Goal: Transaction & Acquisition: Purchase product/service

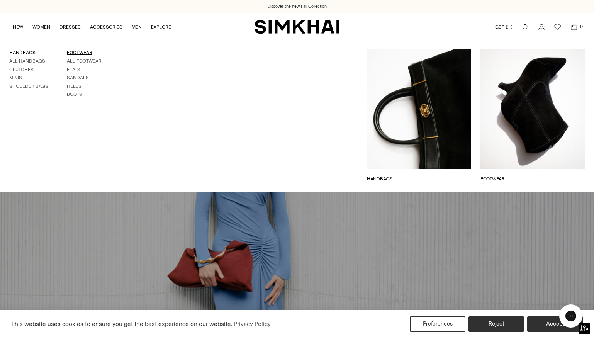
click at [74, 52] on link "FOOTWEAR" at bounding box center [79, 52] width 25 height 5
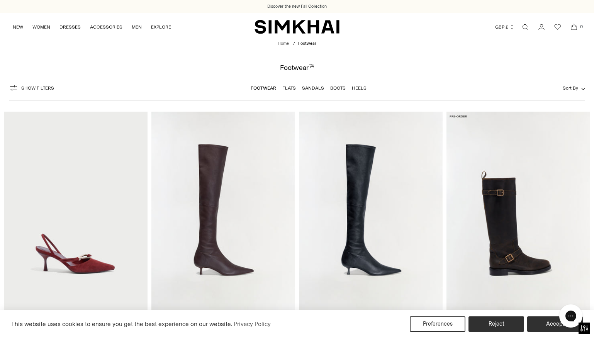
click at [0, 0] on img "Love Knot Suede Slingback" at bounding box center [0, 0] width 0 height 0
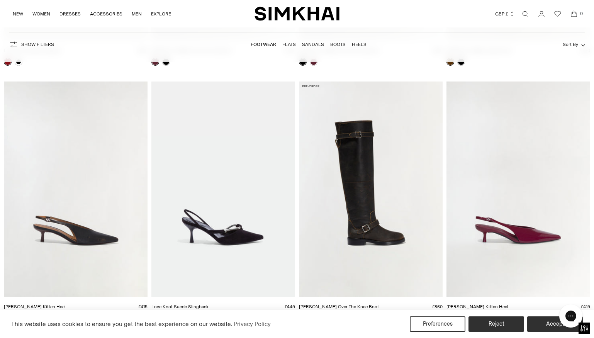
scroll to position [368, 0]
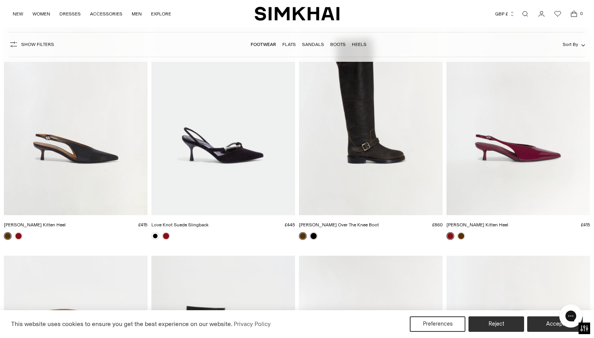
click at [0, 0] on img "Sylvie Slingback Kitten Heel" at bounding box center [0, 0] width 0 height 0
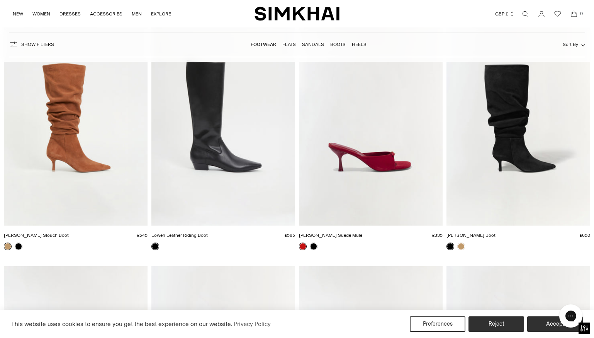
scroll to position [619, 0]
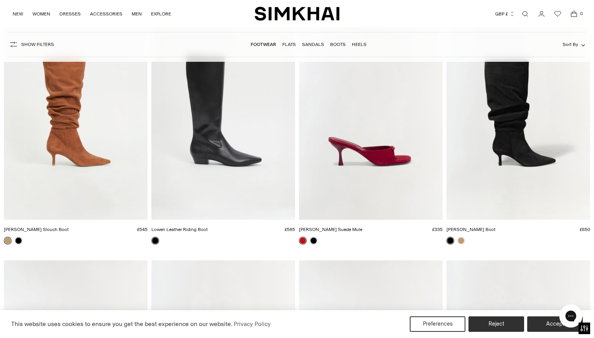
click at [0, 0] on img "Carey Suede Mule" at bounding box center [0, 0] width 0 height 0
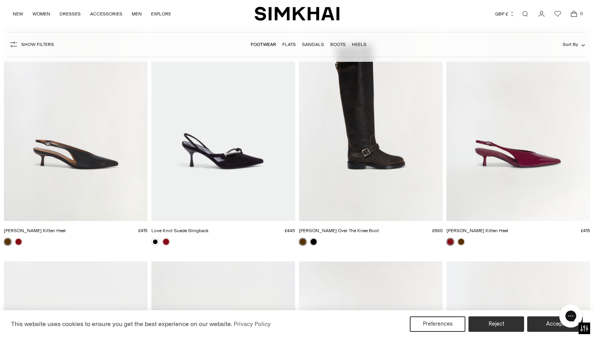
scroll to position [333, 0]
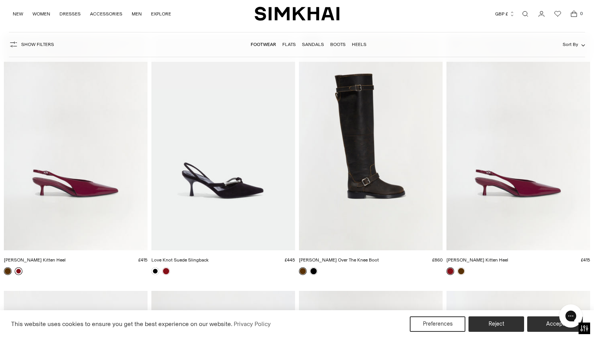
click at [19, 271] on link at bounding box center [19, 271] width 8 height 8
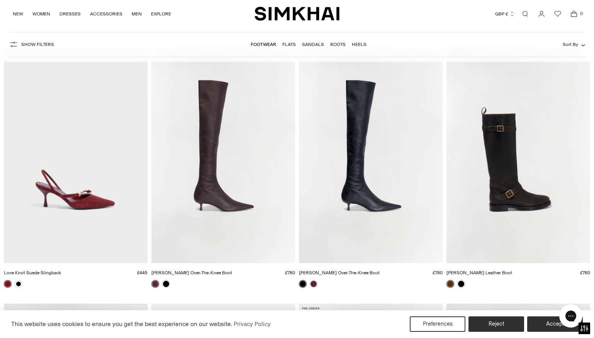
scroll to position [0, 0]
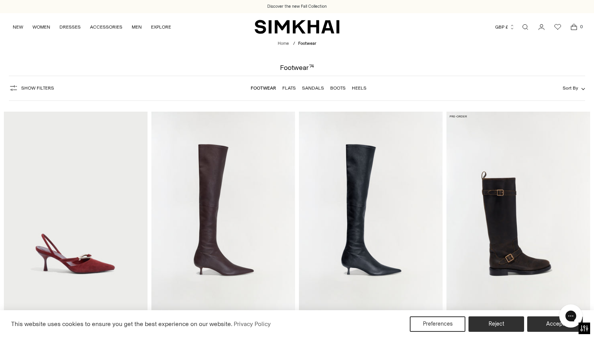
click at [0, 0] on img "Love Knot Suede Slingback" at bounding box center [0, 0] width 0 height 0
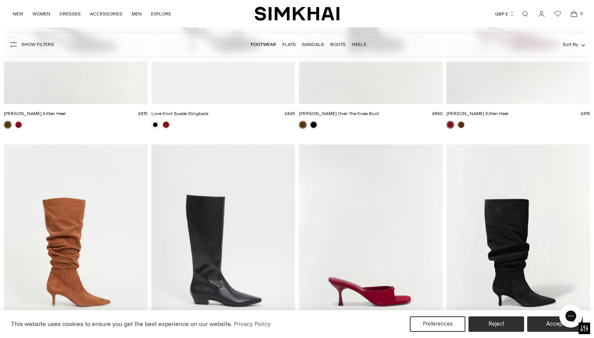
scroll to position [578, 0]
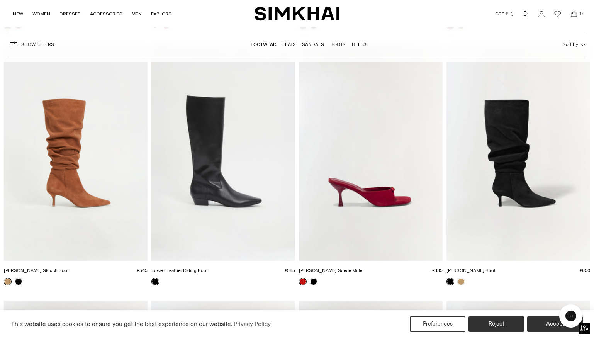
click at [0, 0] on img "Lowen Leather Riding Boot" at bounding box center [0, 0] width 0 height 0
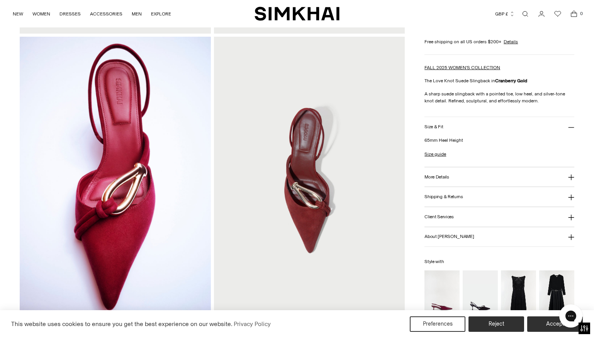
scroll to position [233, 0]
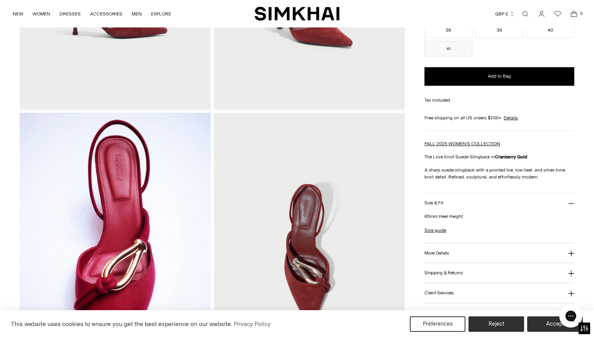
click at [110, 227] on img at bounding box center [115, 256] width 191 height 287
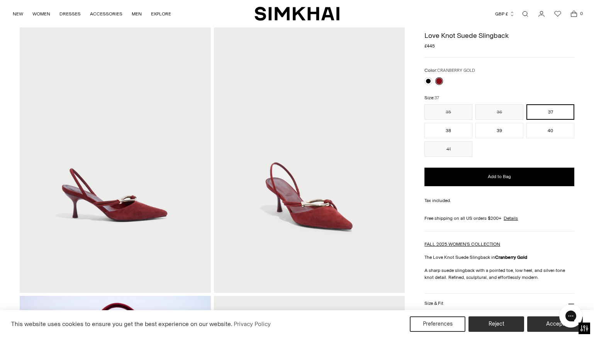
scroll to position [0, 0]
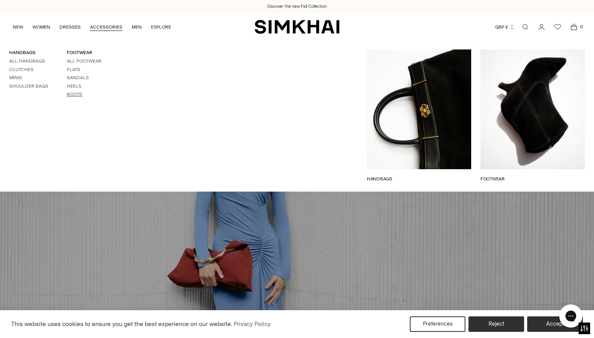
click at [74, 92] on link "Boots" at bounding box center [74, 94] width 15 height 5
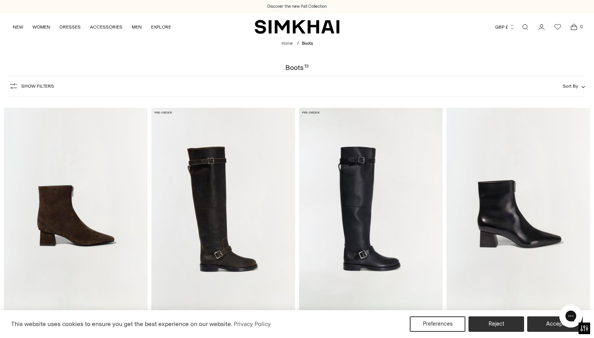
scroll to position [12, 0]
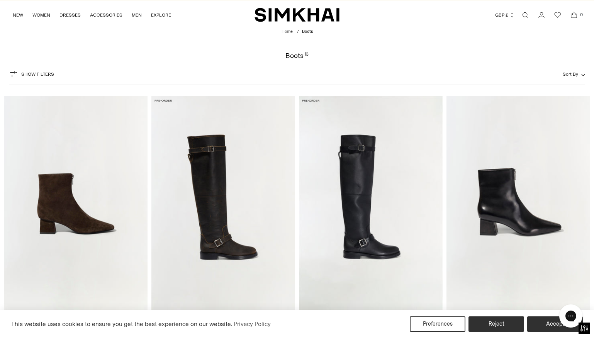
click at [0, 0] on img "Ryder Suede Zip Boot" at bounding box center [0, 0] width 0 height 0
